Goal: Task Accomplishment & Management: Use online tool/utility

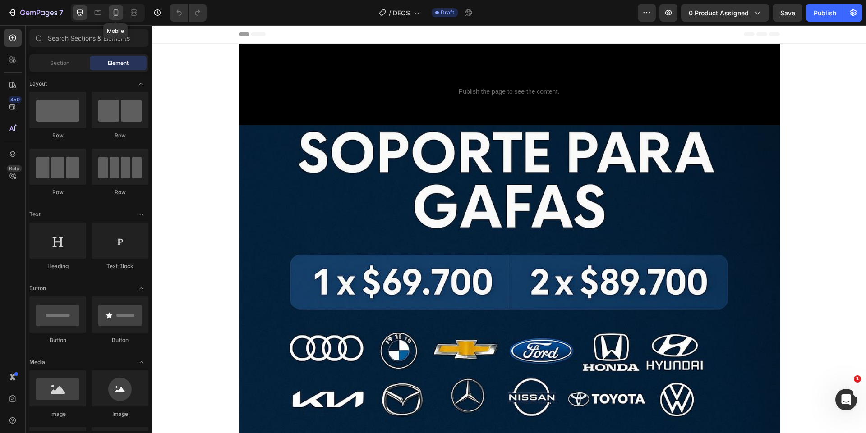
click at [109, 15] on div at bounding box center [116, 12] width 14 height 14
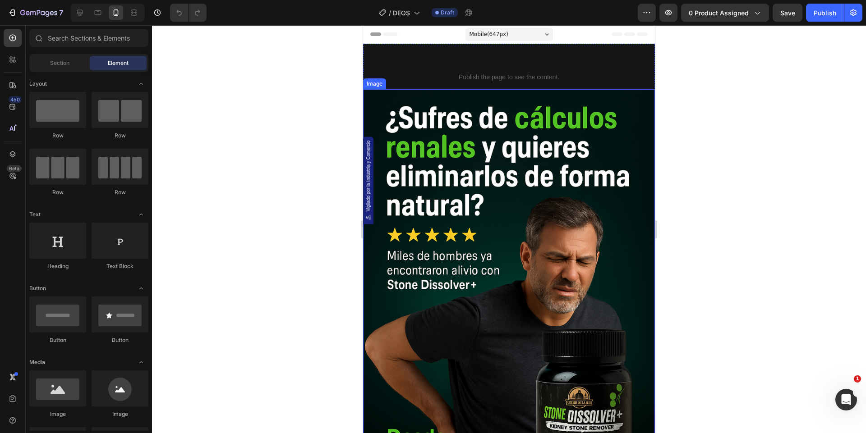
click at [514, 177] on img at bounding box center [509, 308] width 292 height 438
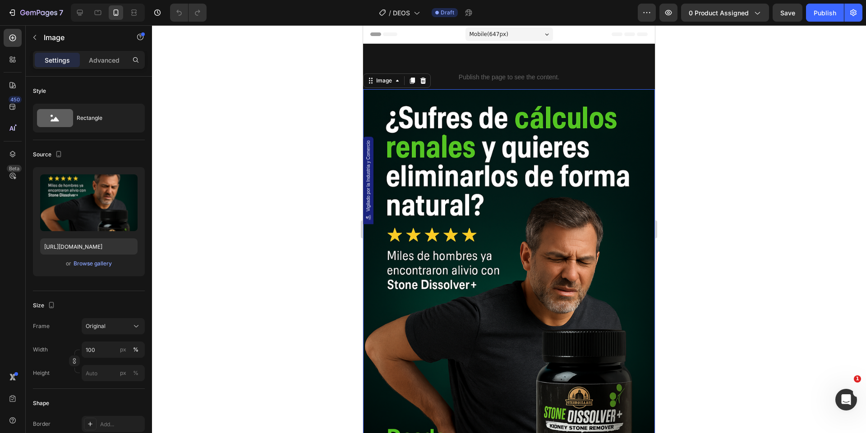
click at [462, 279] on img at bounding box center [509, 308] width 292 height 438
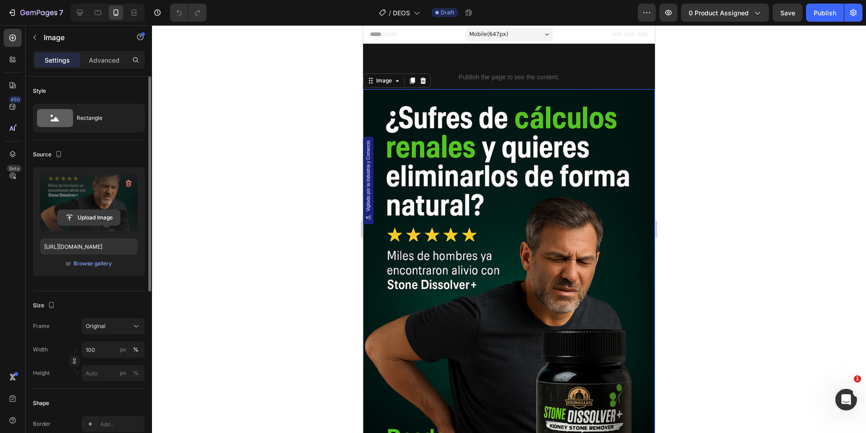
click at [96, 223] on input "file" at bounding box center [89, 217] width 62 height 15
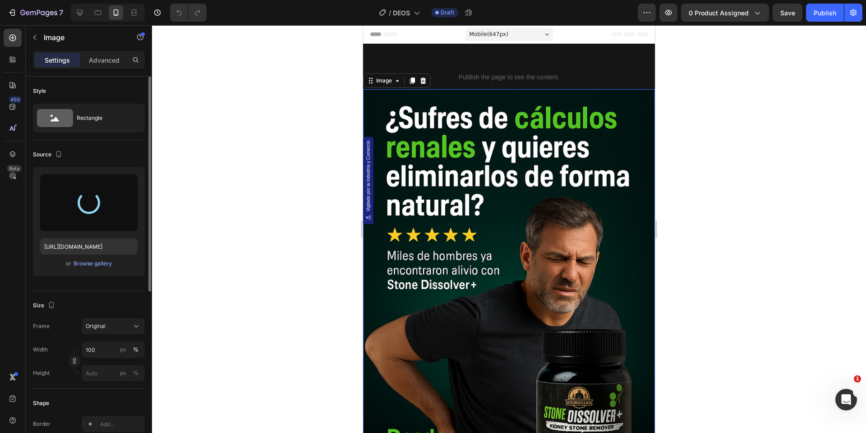
type input "[URL][DOMAIN_NAME]"
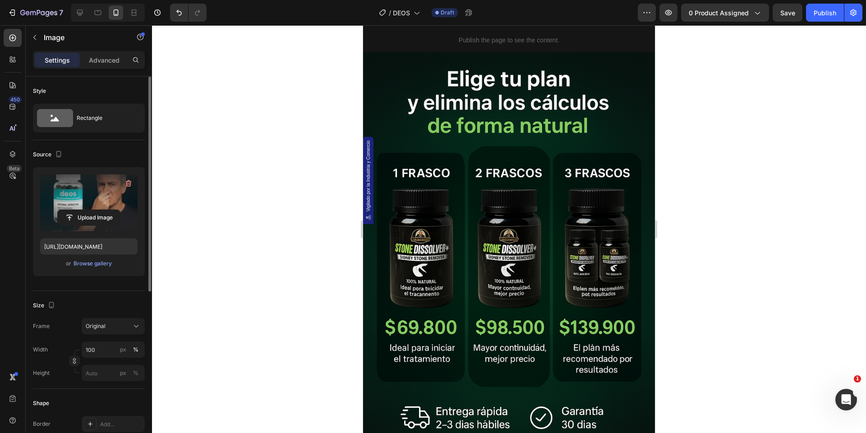
scroll to position [561, 0]
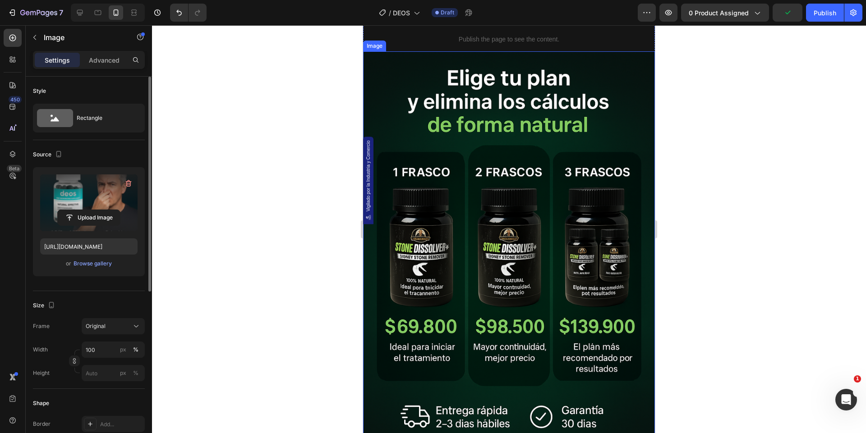
click at [545, 238] on img at bounding box center [509, 270] width 292 height 438
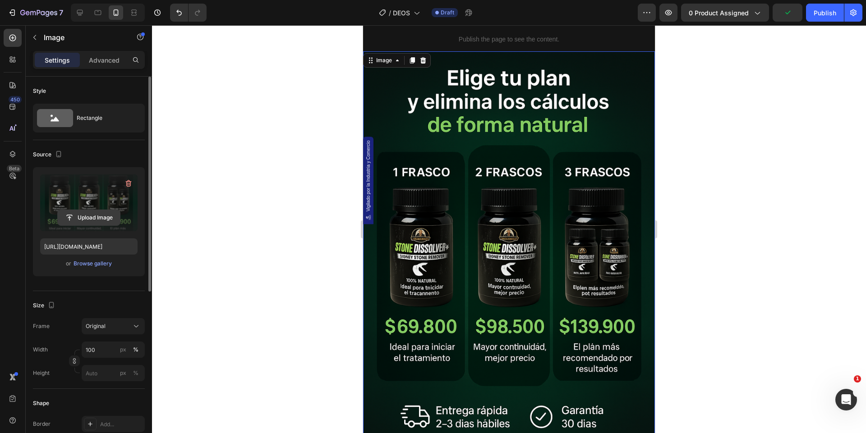
click at [94, 217] on input "file" at bounding box center [89, 217] width 62 height 15
type input "[URL][DOMAIN_NAME]"
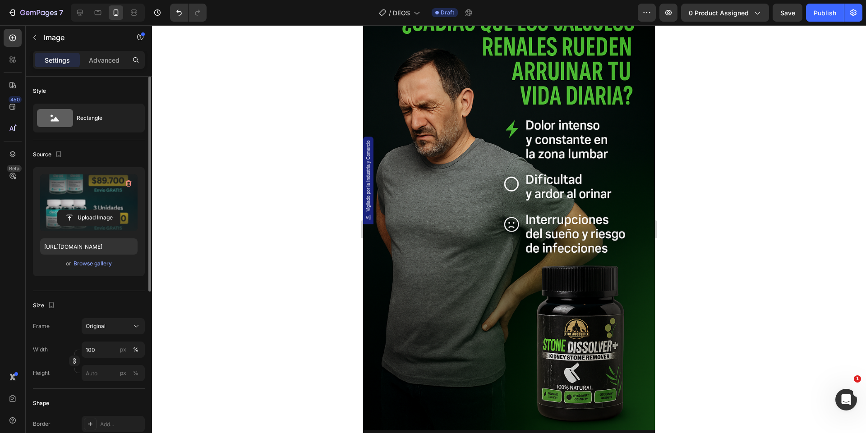
scroll to position [1125, 0]
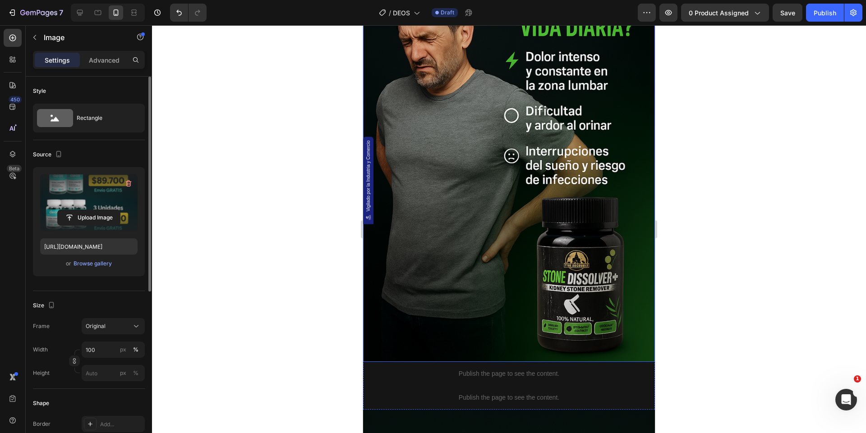
click at [514, 234] on img at bounding box center [509, 144] width 292 height 438
click at [93, 216] on input "file" at bounding box center [89, 217] width 62 height 15
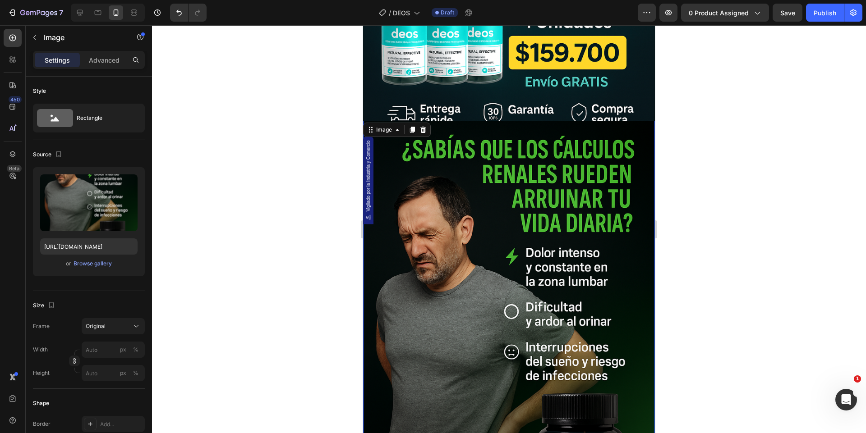
scroll to position [1067, 0]
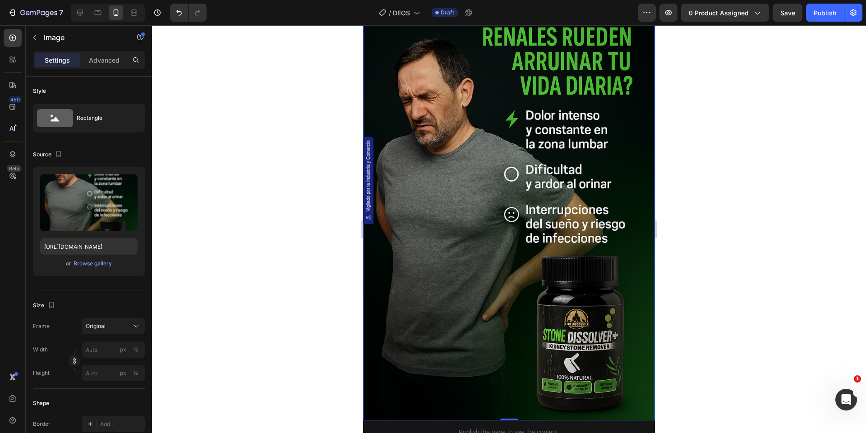
click at [523, 183] on img at bounding box center [509, 202] width 292 height 438
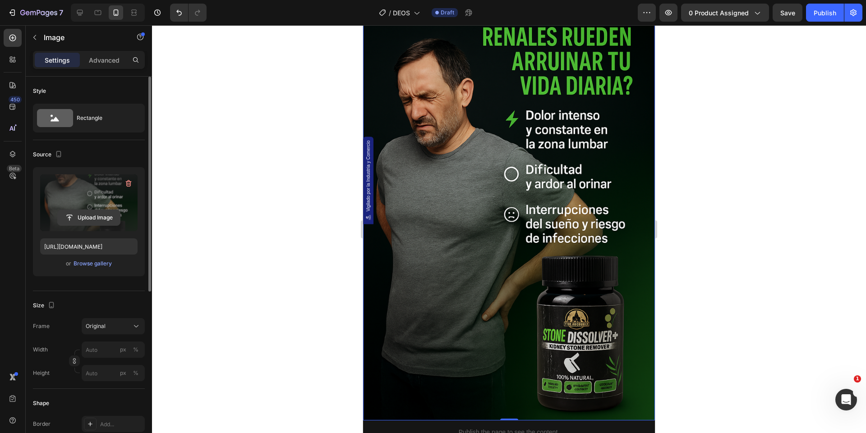
click at [104, 214] on input "file" at bounding box center [89, 217] width 62 height 15
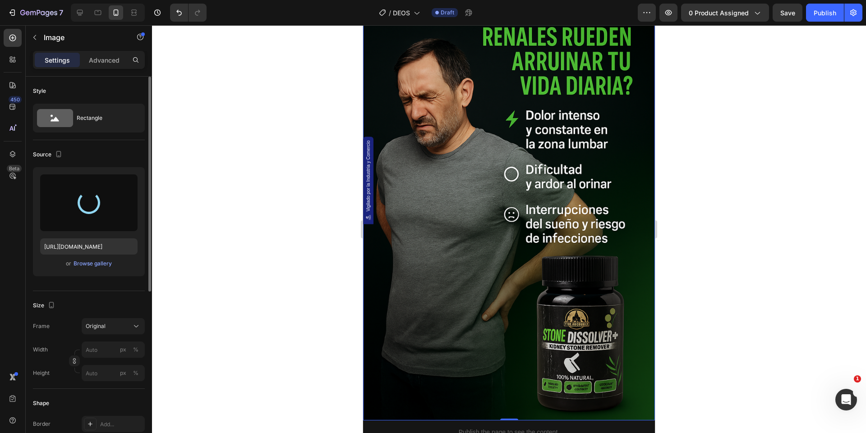
type input "[URL][DOMAIN_NAME]"
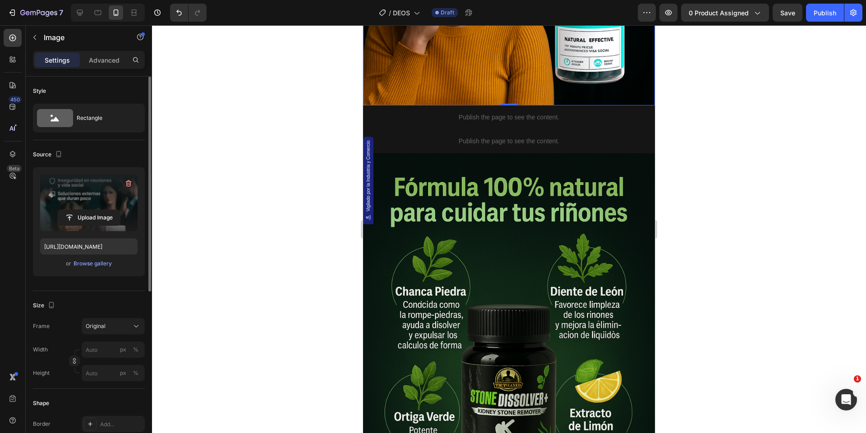
scroll to position [1425, 0]
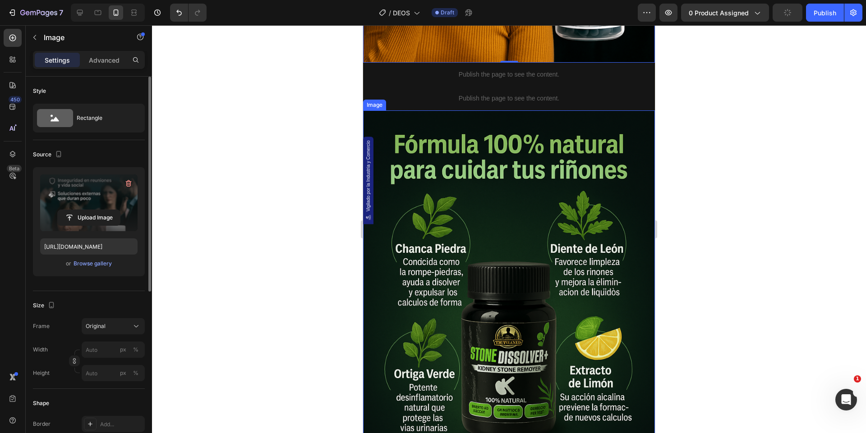
click at [512, 236] on img at bounding box center [509, 329] width 292 height 438
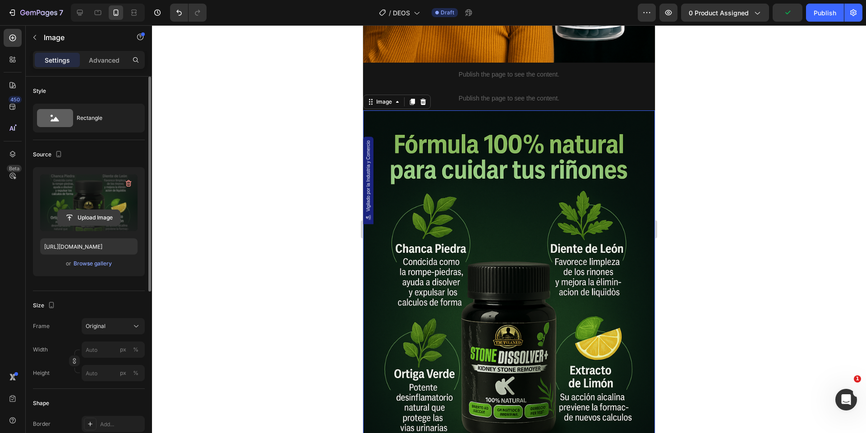
click at [83, 214] on input "file" at bounding box center [89, 217] width 62 height 15
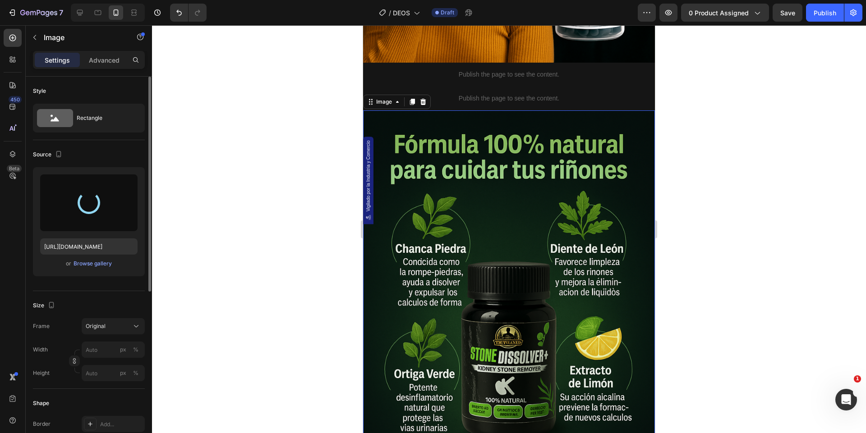
type input "[URL][DOMAIN_NAME]"
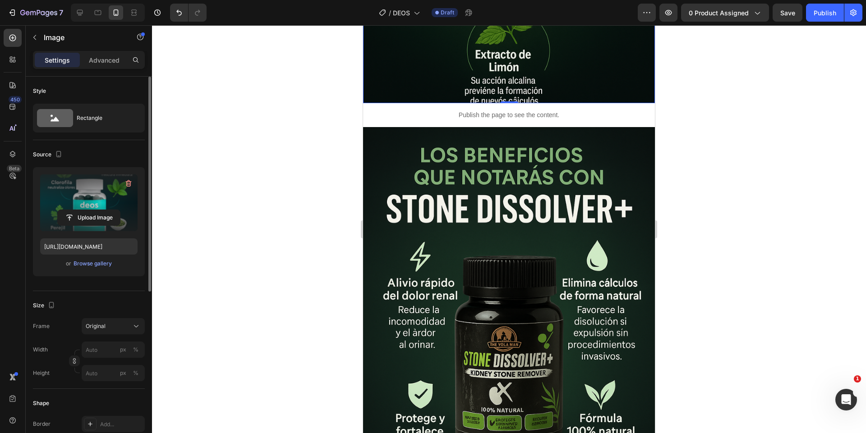
scroll to position [1968, 0]
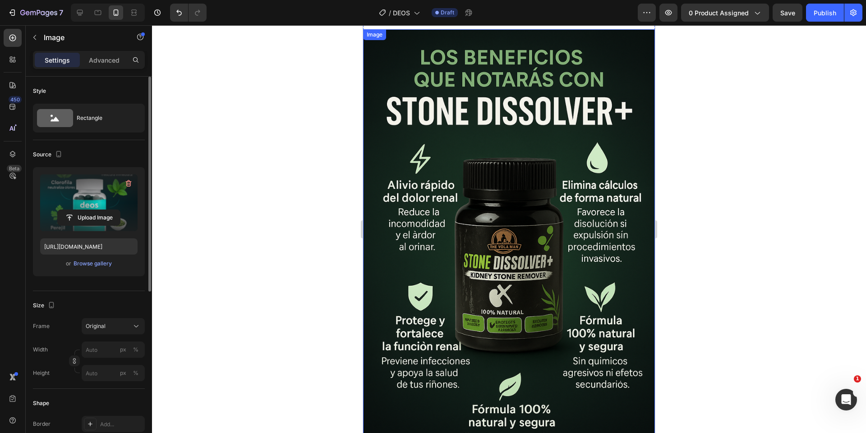
click at [507, 229] on img at bounding box center [509, 248] width 292 height 438
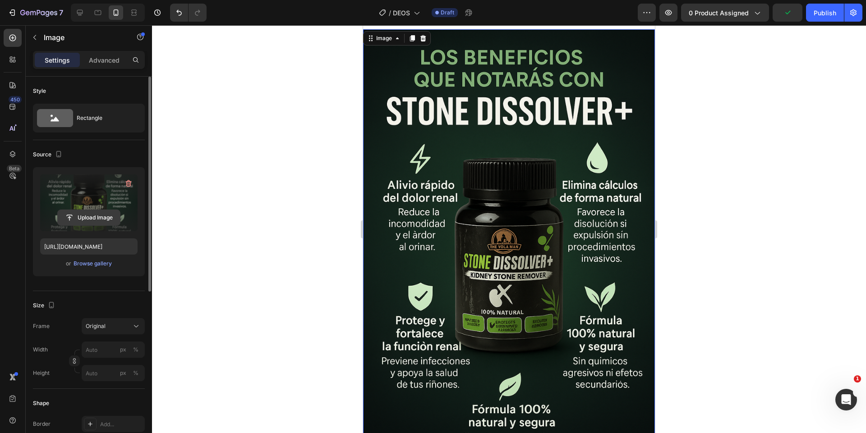
click at [113, 215] on input "file" at bounding box center [89, 217] width 62 height 15
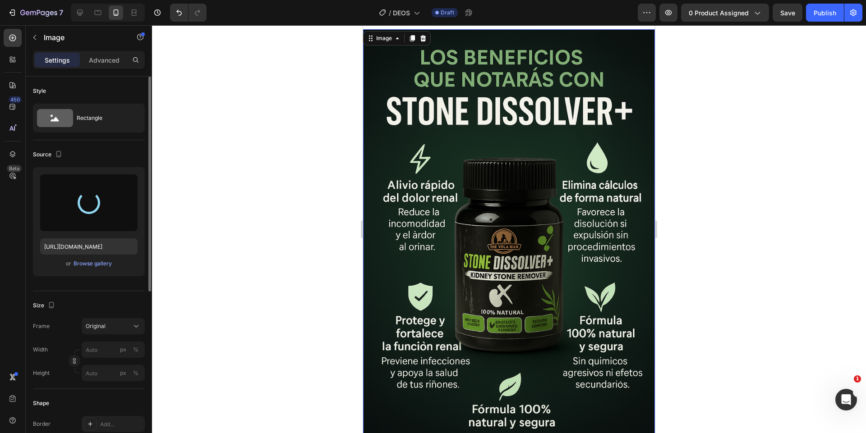
type input "[URL][DOMAIN_NAME]"
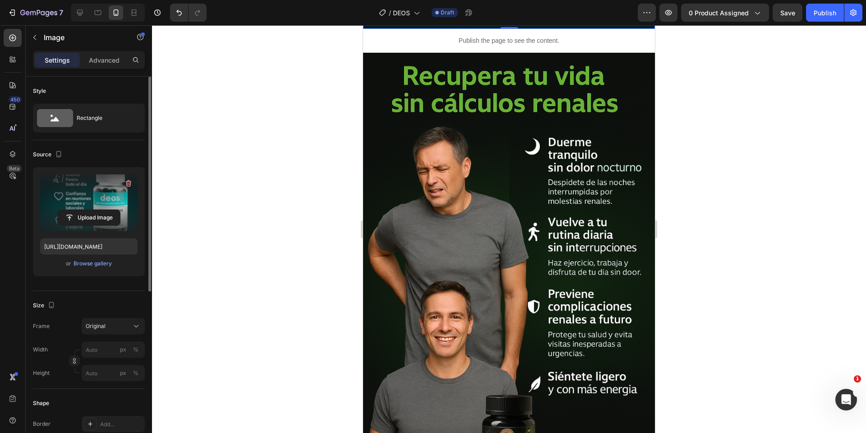
scroll to position [2444, 0]
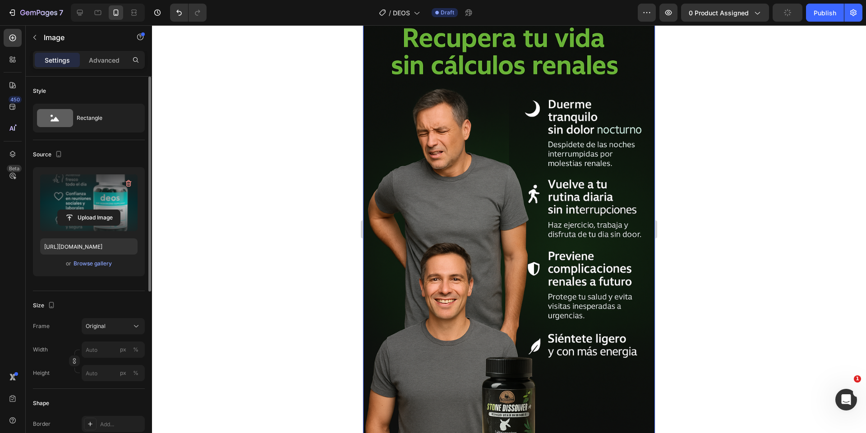
click at [453, 229] on img at bounding box center [509, 234] width 292 height 438
click at [107, 208] on label at bounding box center [88, 202] width 97 height 57
click at [107, 210] on input "file" at bounding box center [89, 217] width 62 height 15
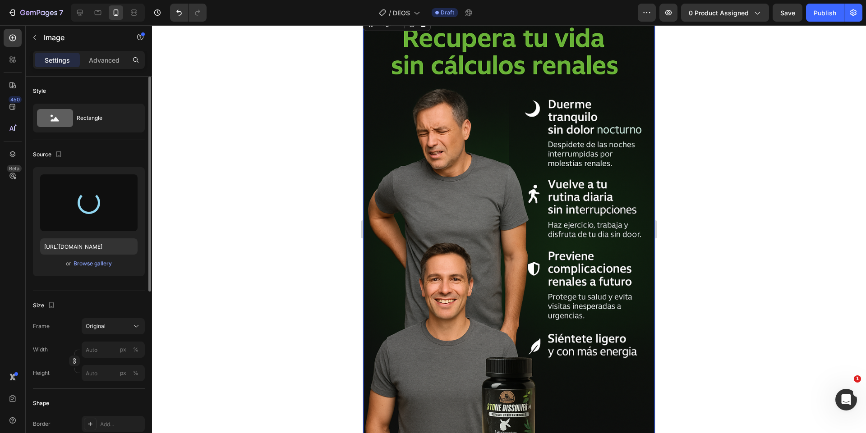
type input "[URL][DOMAIN_NAME]"
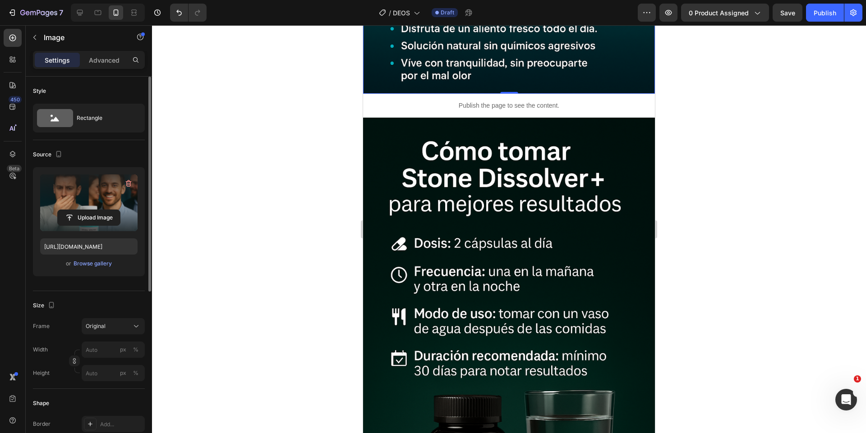
scroll to position [2876, 0]
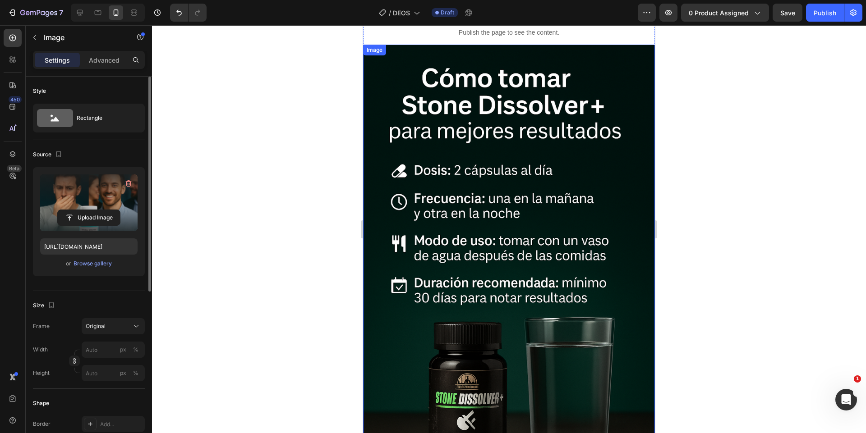
click at [495, 197] on img at bounding box center [509, 264] width 292 height 438
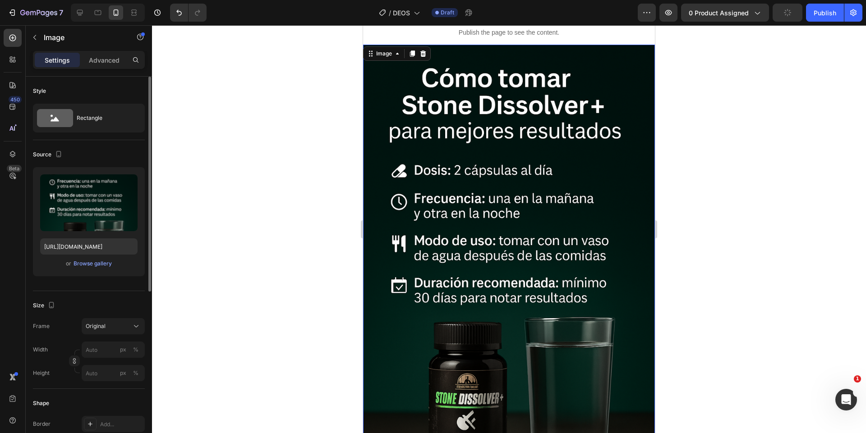
click at [473, 233] on img at bounding box center [509, 264] width 292 height 438
click at [97, 220] on input "file" at bounding box center [89, 217] width 62 height 15
type input "[URL][DOMAIN_NAME]"
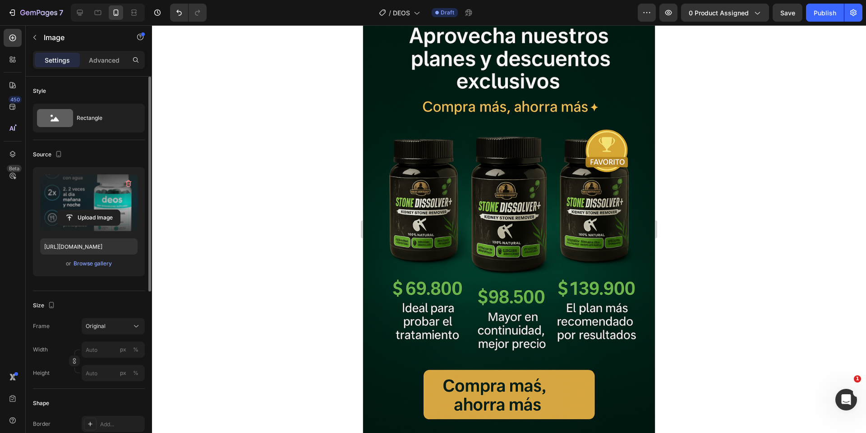
scroll to position [3383, 0]
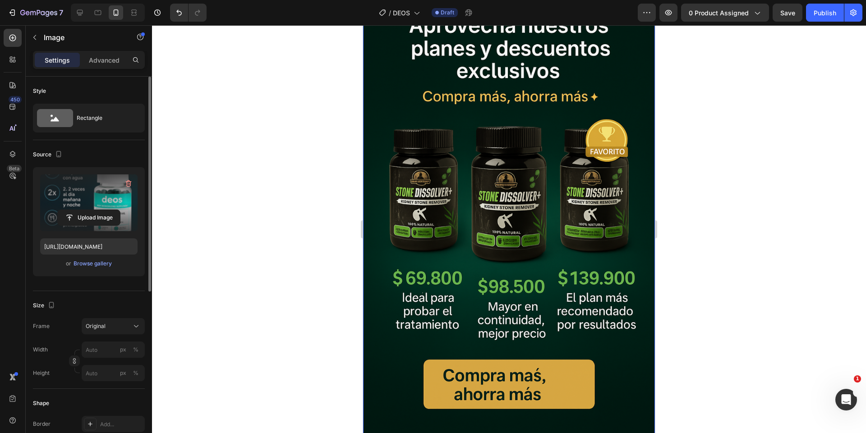
click at [426, 199] on img at bounding box center [509, 218] width 292 height 438
click at [106, 211] on input "file" at bounding box center [89, 217] width 62 height 15
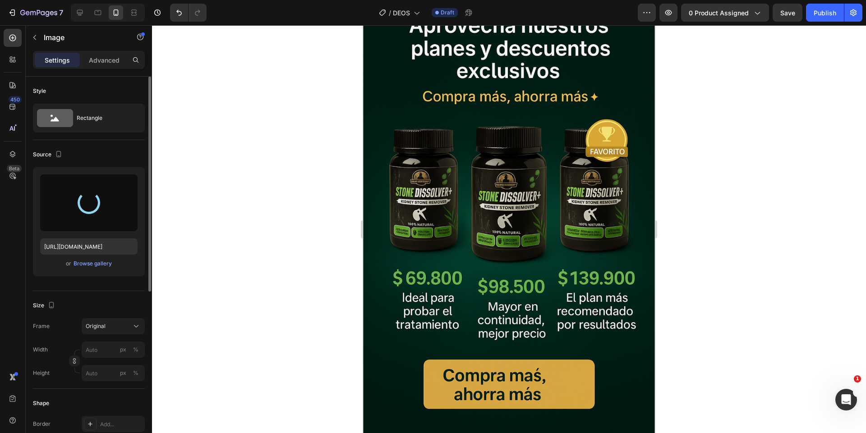
type input "[URL][DOMAIN_NAME]"
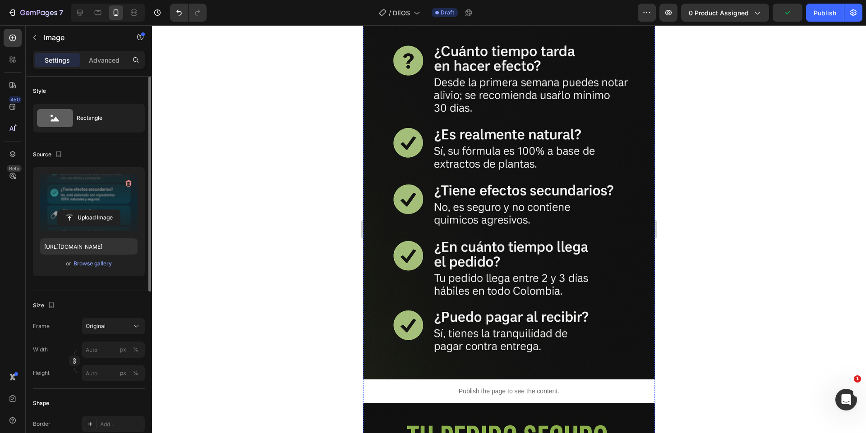
scroll to position [3829, 0]
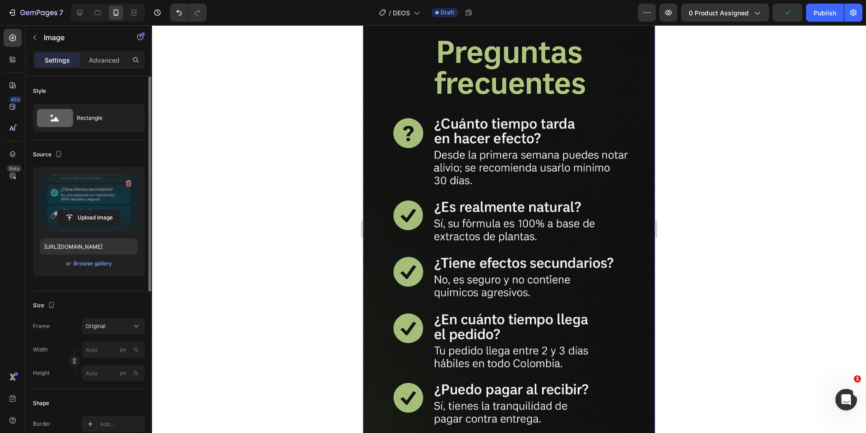
click at [521, 283] on img at bounding box center [509, 233] width 292 height 438
click at [83, 220] on input "file" at bounding box center [89, 217] width 62 height 15
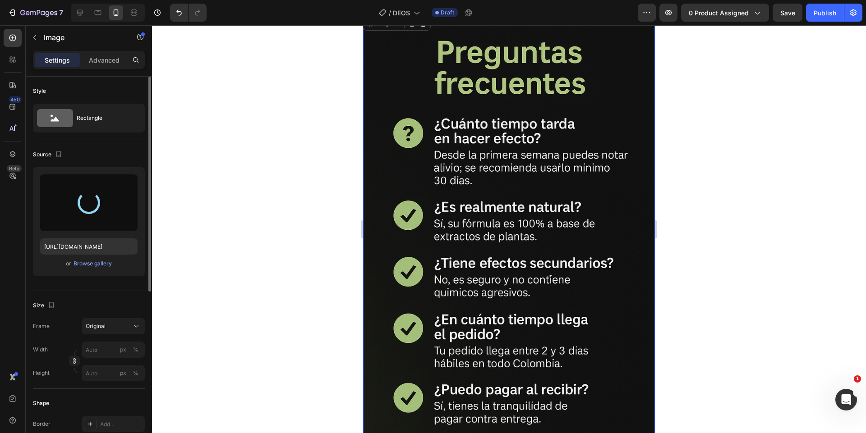
type input "[URL][DOMAIN_NAME]"
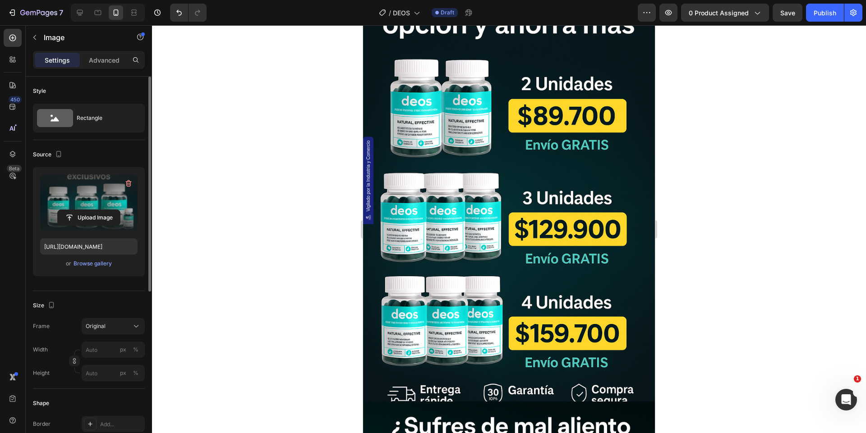
scroll to position [0, 0]
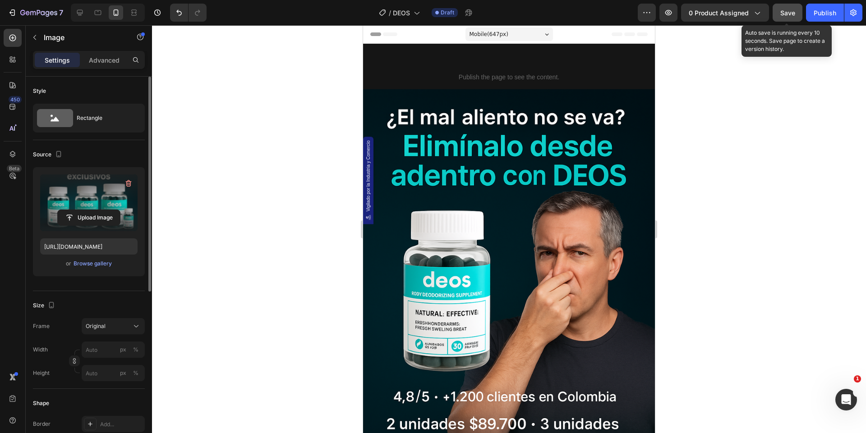
click at [791, 8] on div "Save" at bounding box center [787, 12] width 15 height 9
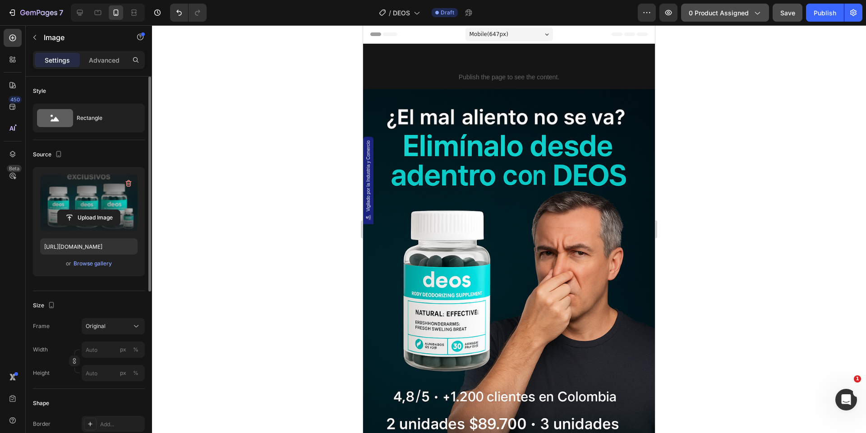
click at [729, 14] on span "0 product assigned" at bounding box center [718, 12] width 60 height 9
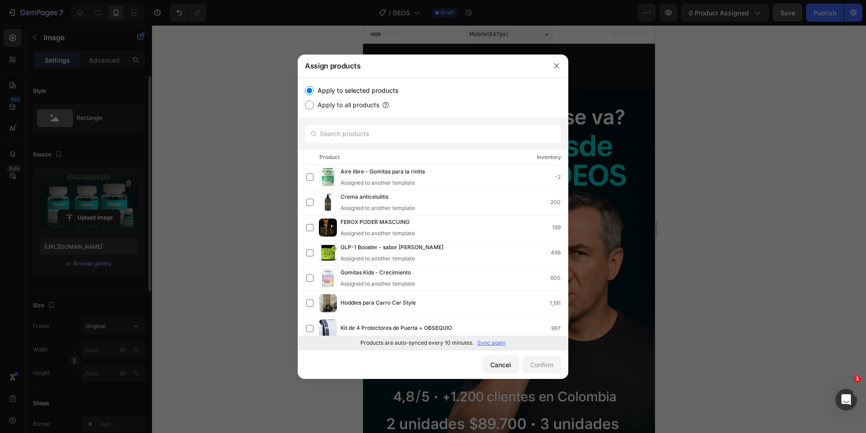
click at [500, 344] on p "Sync again" at bounding box center [491, 343] width 28 height 8
click at [408, 136] on input "text" at bounding box center [433, 134] width 256 height 18
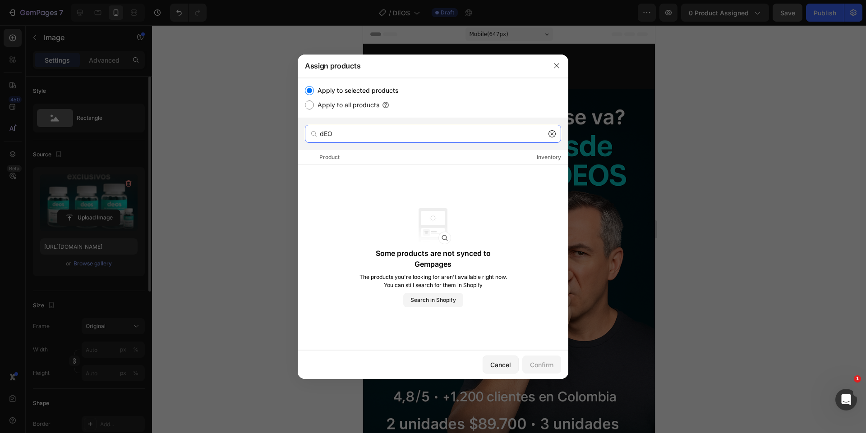
type input "dE"
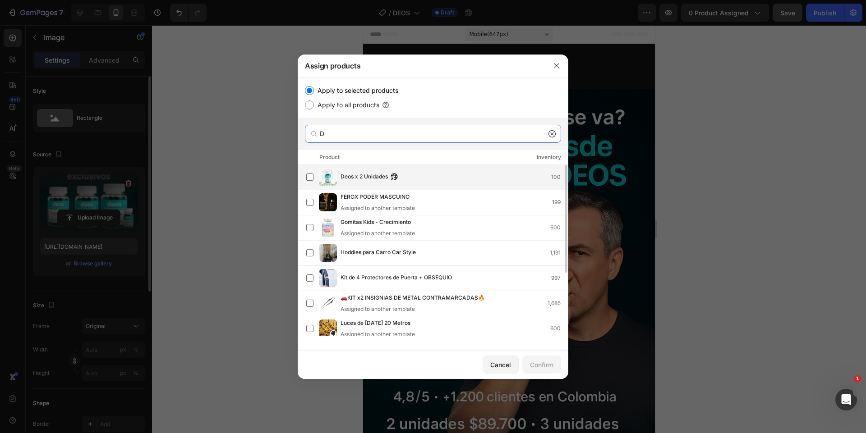
type input "D"
click at [435, 178] on div "Deos x 2 Unidades 100" at bounding box center [453, 177] width 227 height 10
click at [555, 363] on button "Confirm" at bounding box center [541, 365] width 39 height 18
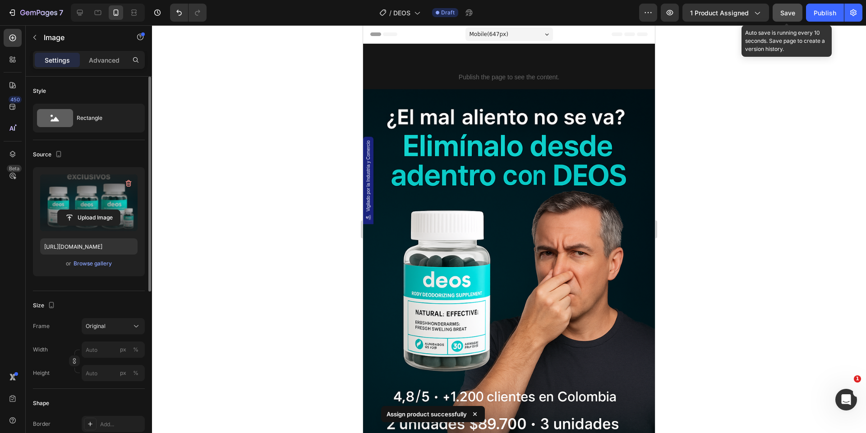
click at [784, 16] on span "Save" at bounding box center [787, 13] width 15 height 8
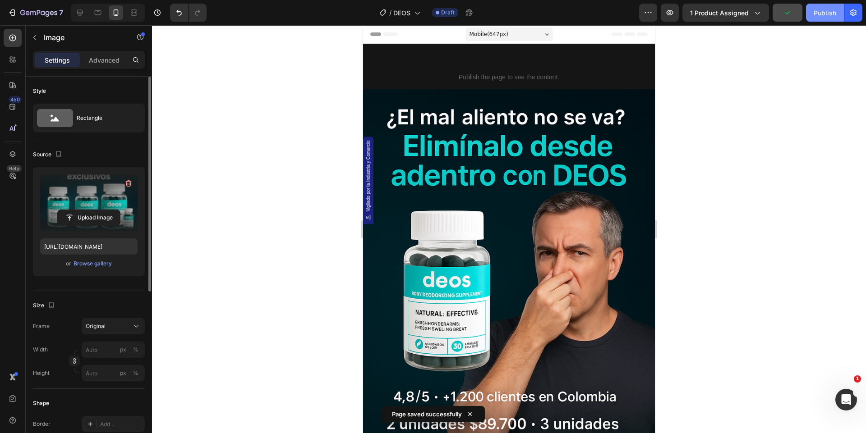
click at [819, 11] on div "Publish" at bounding box center [824, 12] width 23 height 9
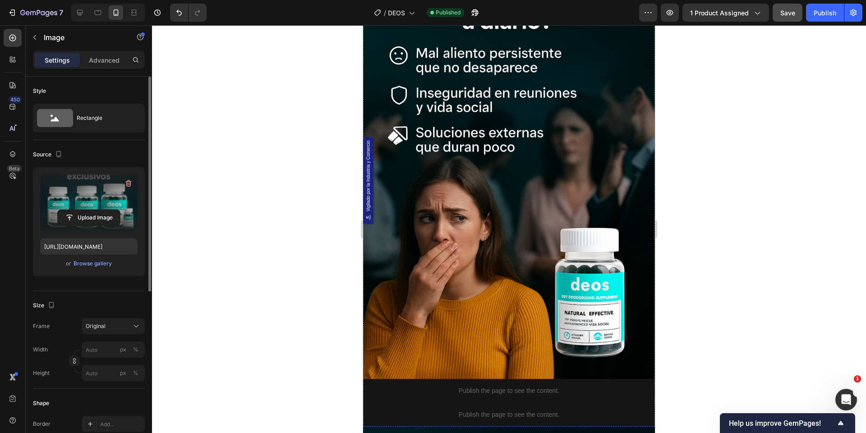
scroll to position [1317, 0]
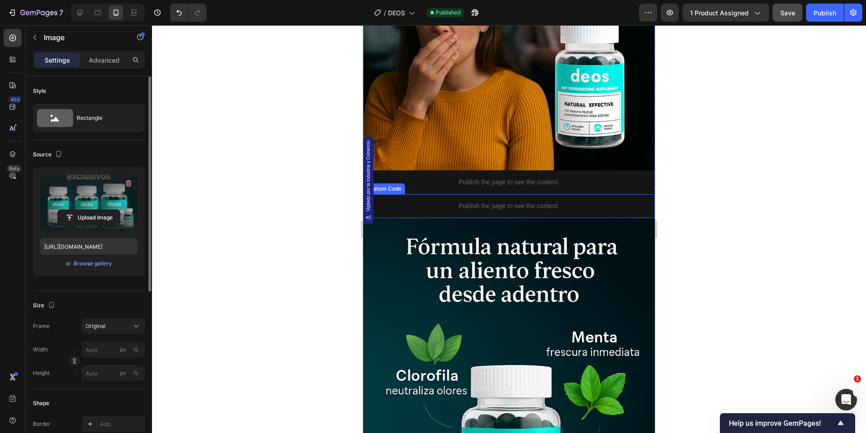
click at [471, 201] on div "Publish the page to see the content." at bounding box center [509, 206] width 292 height 24
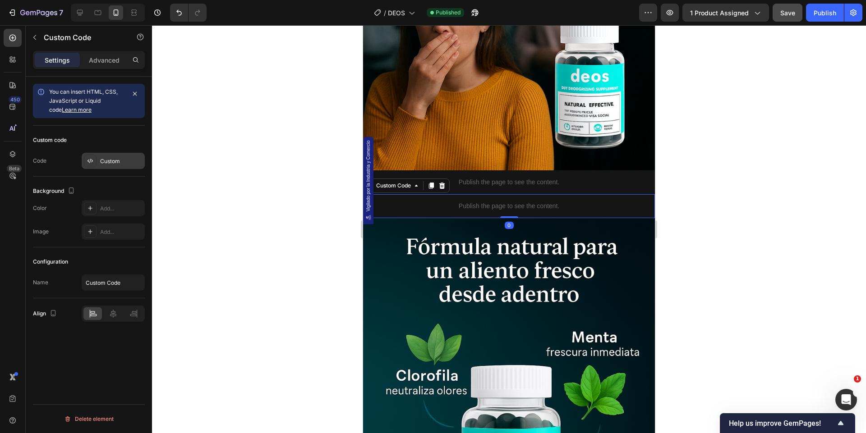
click at [117, 156] on div "Custom" at bounding box center [113, 161] width 63 height 16
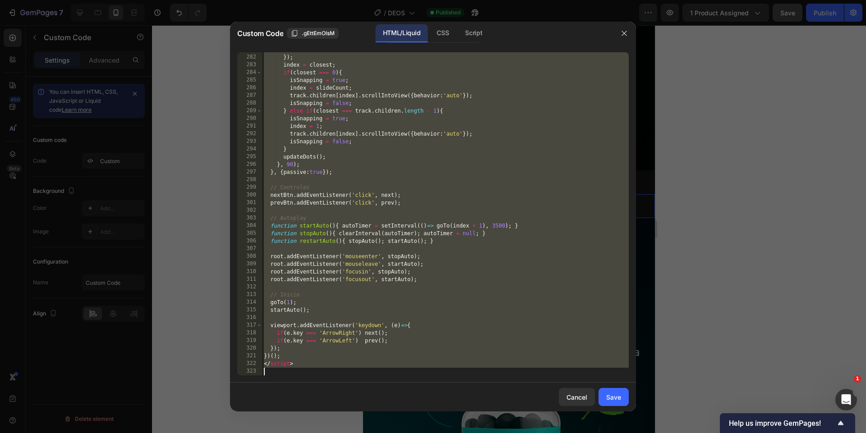
scroll to position [2214, 0]
drag, startPoint x: 264, startPoint y: 57, endPoint x: 278, endPoint y: 457, distance: 400.6
click at [278, 0] on html "7 Version history / DEOS Published Preview 1 product assigned Save Publish 450 …" at bounding box center [433, 0] width 866 height 0
type textarea "</script>"
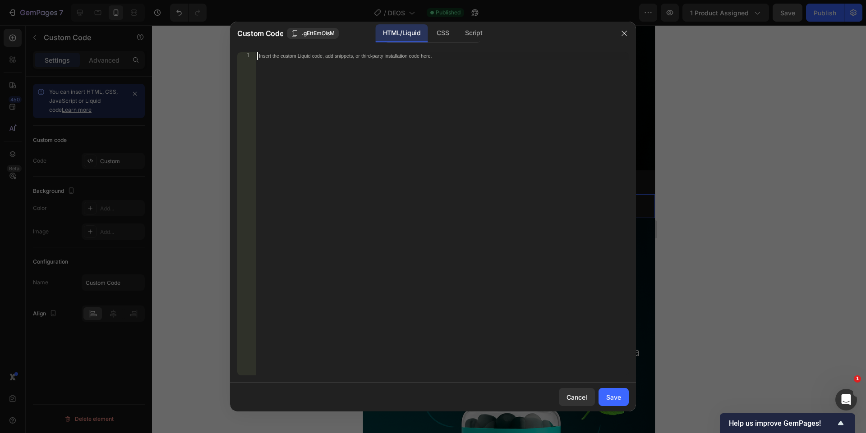
scroll to position [1454, 0]
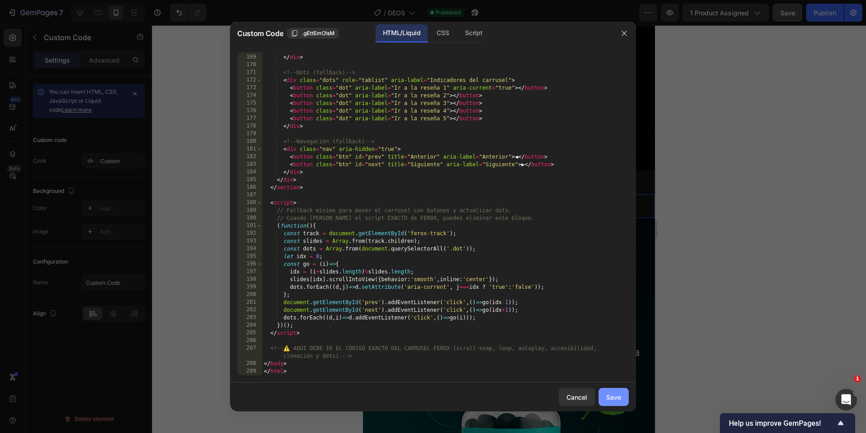
click at [619, 398] on div "Save" at bounding box center [613, 397] width 15 height 9
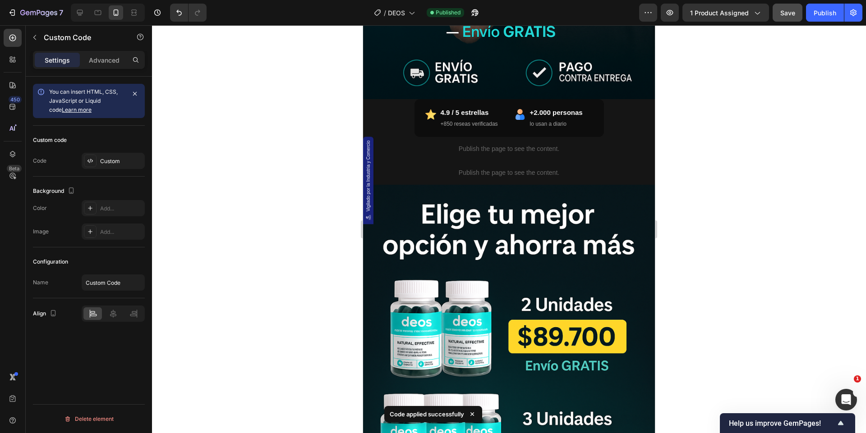
scroll to position [422, 0]
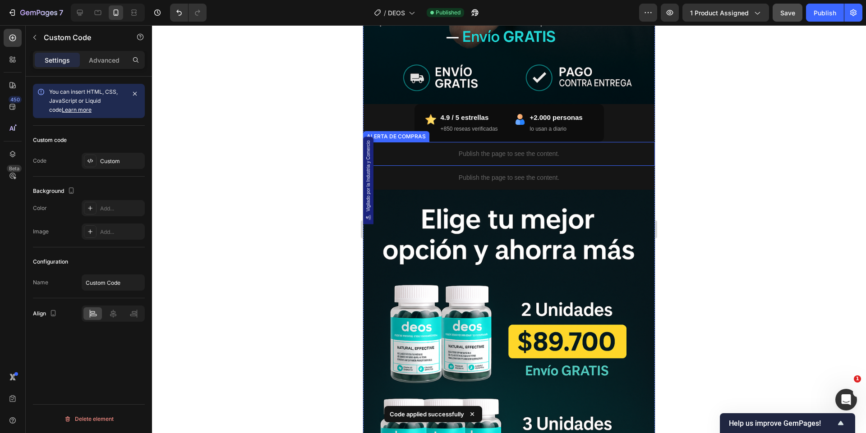
click at [532, 155] on p "Publish the page to see the content." at bounding box center [509, 153] width 292 height 9
click at [107, 154] on div "Custom" at bounding box center [113, 161] width 63 height 16
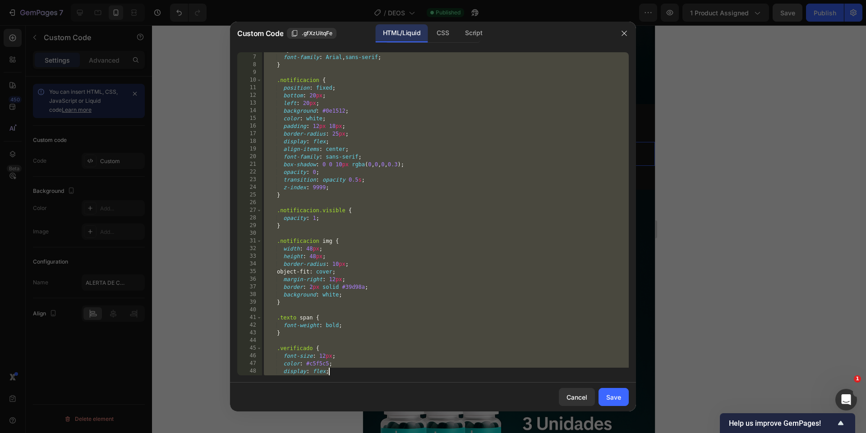
scroll to position [589, 0]
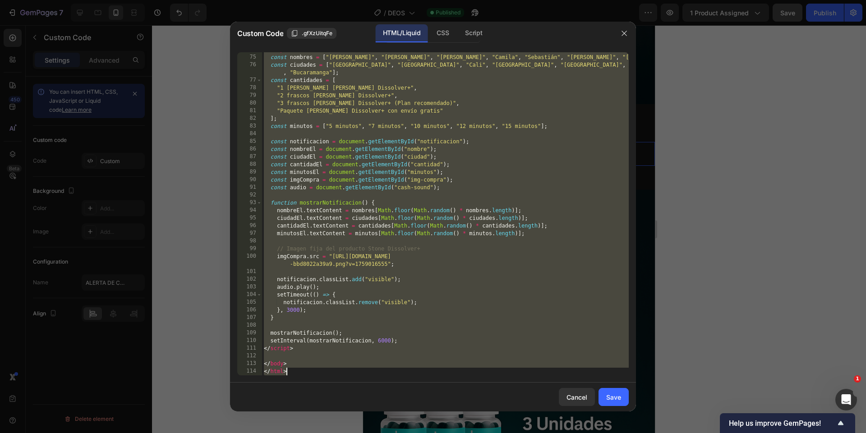
drag, startPoint x: 266, startPoint y: 55, endPoint x: 390, endPoint y: 475, distance: 437.7
click at [390, 0] on html "7 Version history / DEOS Published Preview 1 product assigned Save Publish 450 …" at bounding box center [433, 0] width 866 height 0
type textarea "<"
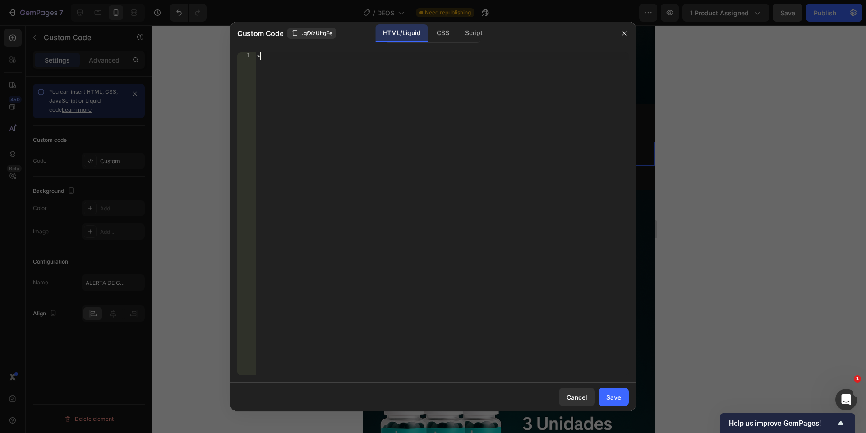
paste textarea
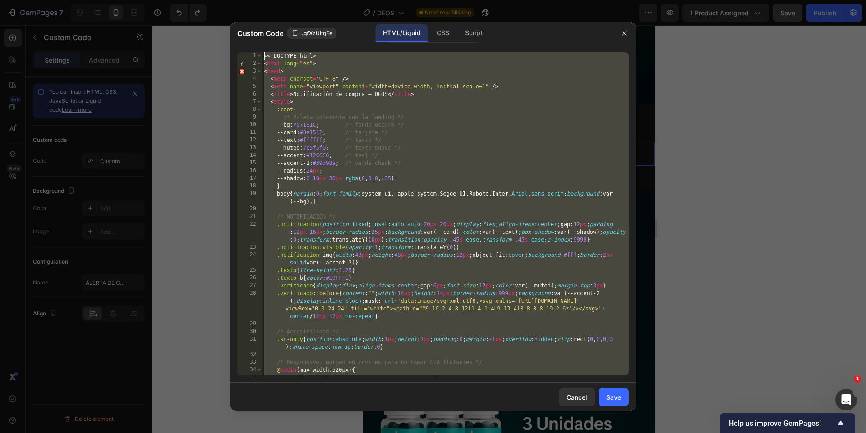
scroll to position [0, 0]
drag, startPoint x: 277, startPoint y: 371, endPoint x: 173, endPoint y: -60, distance: 443.3
click at [173, 0] on html "7 Version history / DEOS Need republishing Preview 1 product assigned Save Publ…" at bounding box center [433, 0] width 866 height 0
type textarea "<<!DOCTYPE html> <html lang="es">"
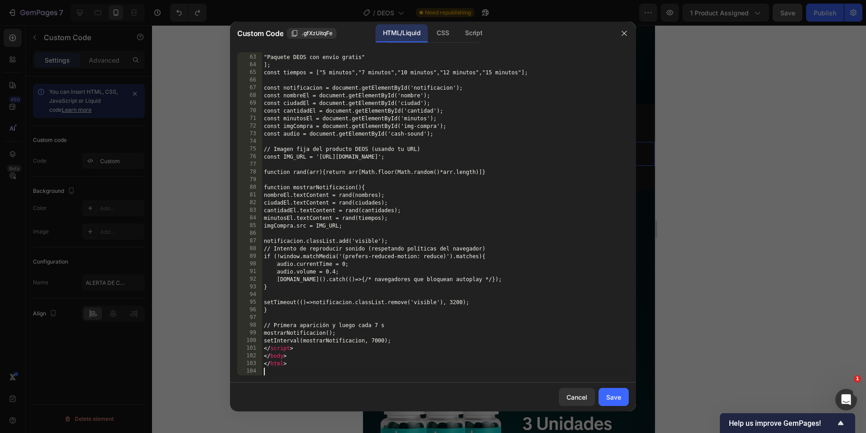
scroll to position [565, 0]
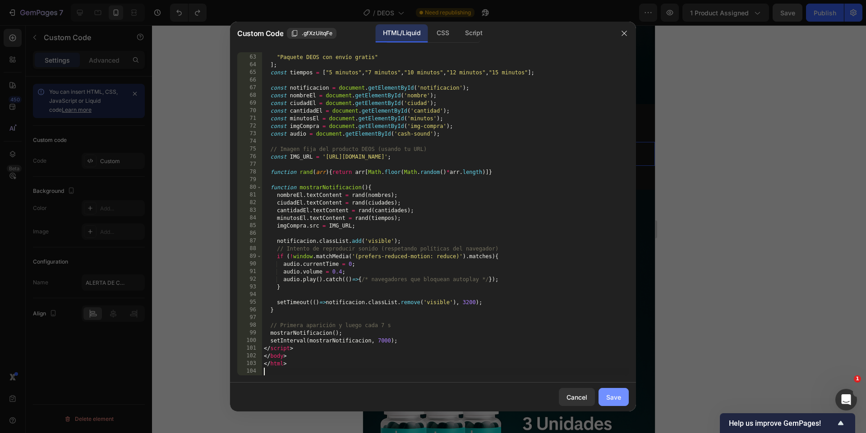
click at [614, 393] on div "Save" at bounding box center [613, 397] width 15 height 9
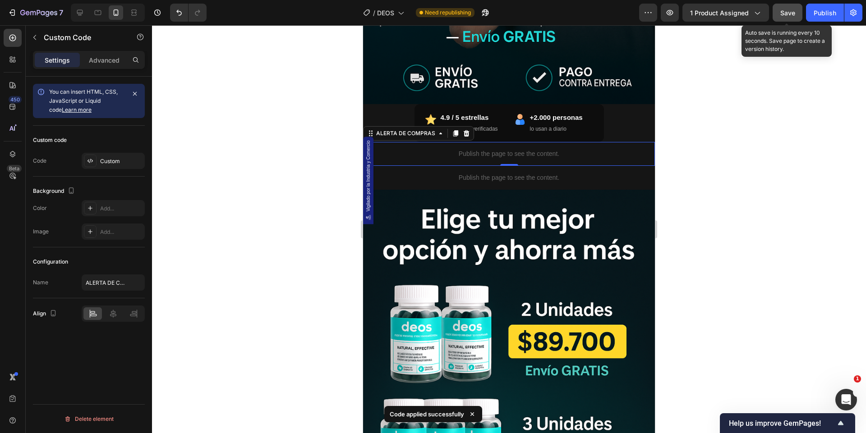
click at [784, 17] on button "Save" at bounding box center [787, 13] width 30 height 18
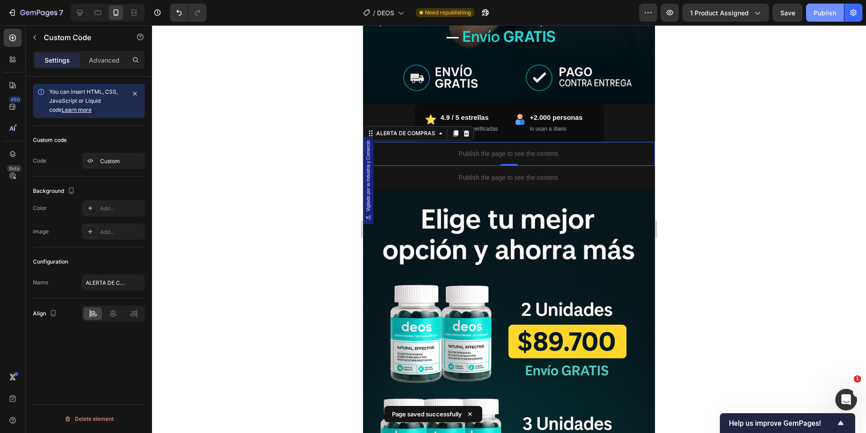
click at [819, 17] on div "Publish" at bounding box center [824, 12] width 23 height 9
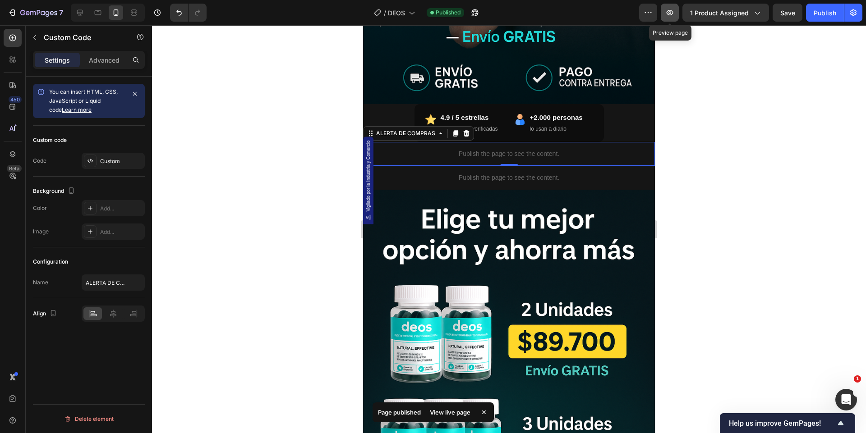
click at [672, 14] on icon "button" at bounding box center [669, 12] width 9 height 9
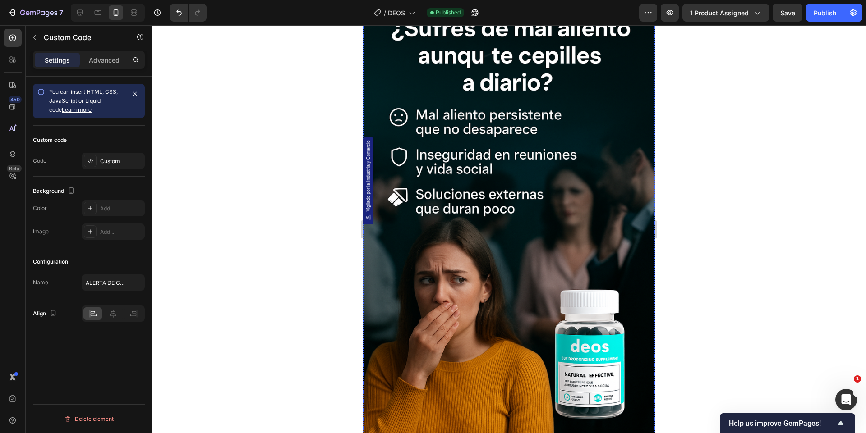
scroll to position [1315, 0]
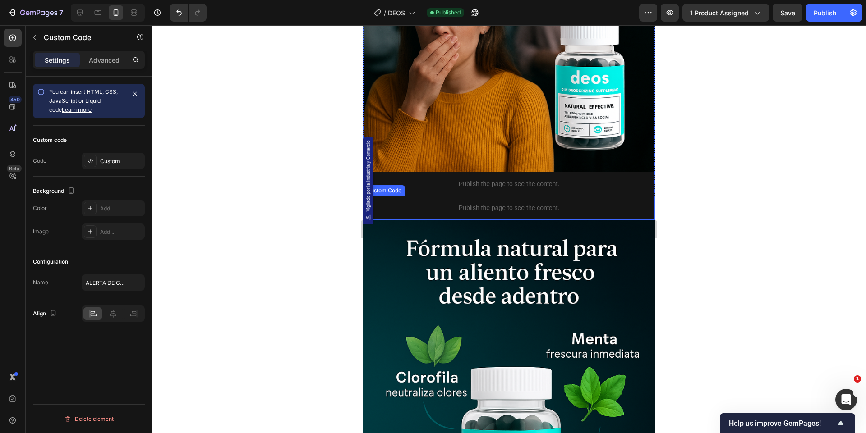
click at [466, 212] on p "Publish the page to see the content." at bounding box center [509, 207] width 292 height 9
click at [122, 164] on div "Custom" at bounding box center [121, 161] width 42 height 8
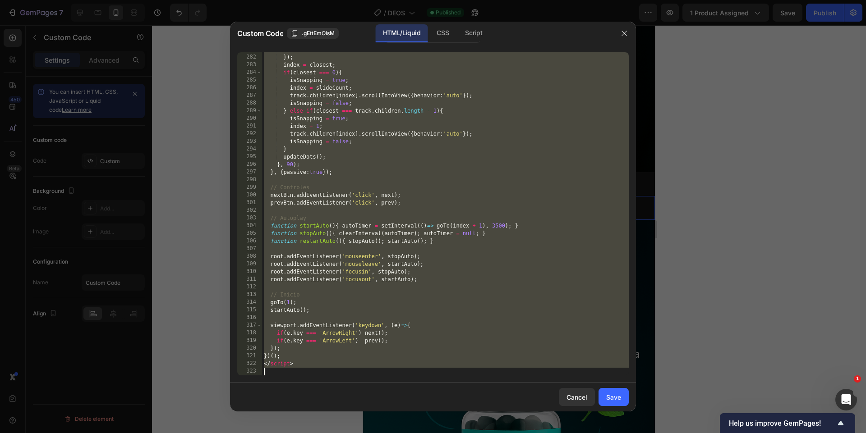
scroll to position [2214, 0]
drag, startPoint x: 266, startPoint y: 56, endPoint x: 548, endPoint y: 475, distance: 504.8
click at [548, 0] on html "7 Version history / DEOS Published Preview 1 product assigned Save Publish 450 …" at bounding box center [433, 0] width 866 height 0
type textarea "<"
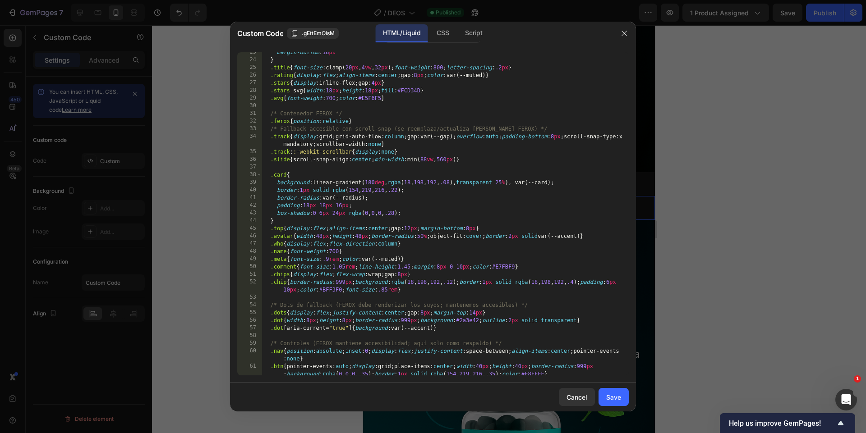
scroll to position [0, 0]
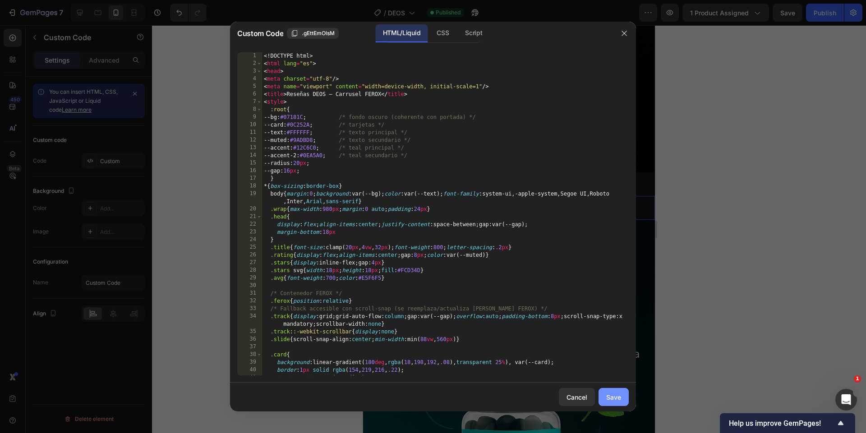
click at [618, 397] on div "Save" at bounding box center [613, 397] width 15 height 9
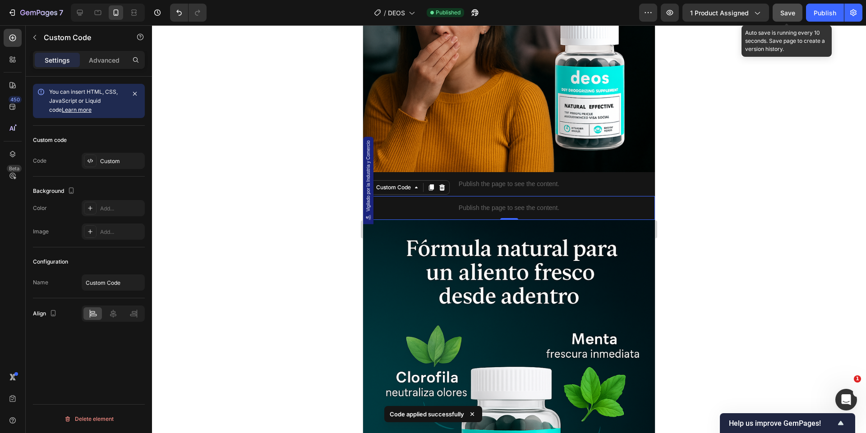
click at [797, 14] on button "Save" at bounding box center [787, 13] width 30 height 18
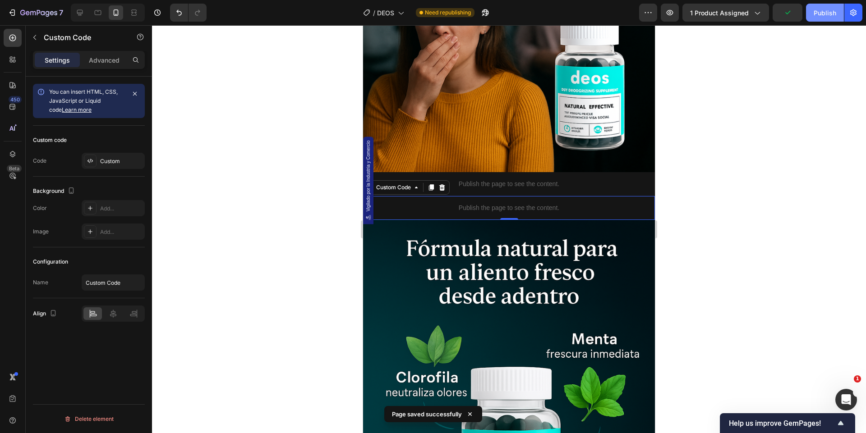
click at [823, 14] on div "Publish" at bounding box center [824, 12] width 23 height 9
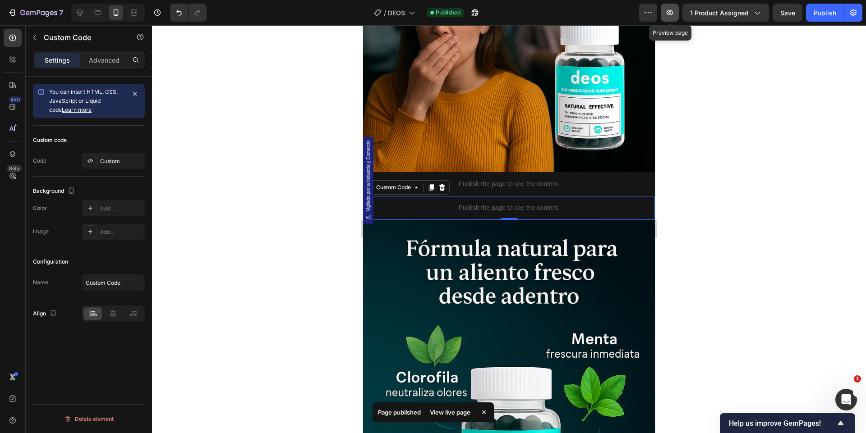
click at [671, 11] on icon "button" at bounding box center [669, 12] width 3 height 3
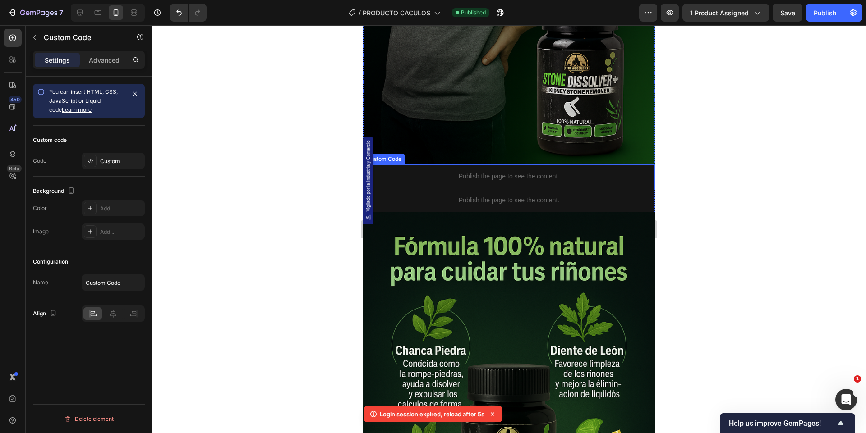
scroll to position [1371, 0]
